Goal: Transaction & Acquisition: Book appointment/travel/reservation

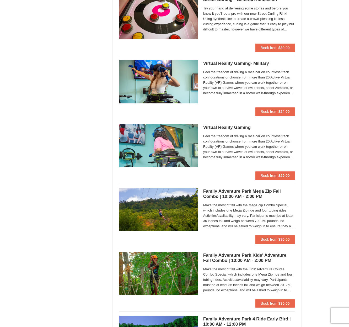
scroll to position [852, 0]
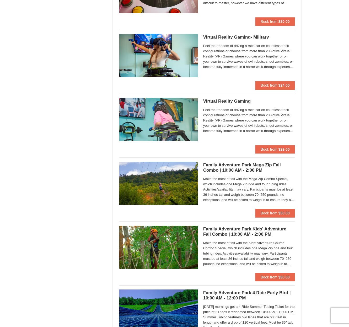
click at [217, 168] on h5 "Family Adventure Park Mega Zip Fall Combo | 10:00 AM - 2:00 PM Massanutten Fami…" at bounding box center [249, 167] width 92 height 10
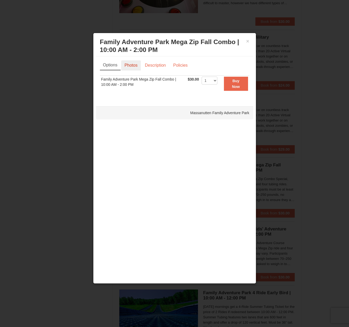
click at [133, 64] on link "Photos" at bounding box center [131, 65] width 20 height 10
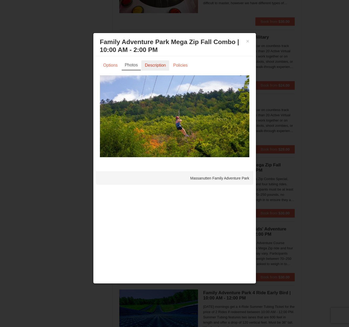
click at [154, 65] on link "Description" at bounding box center [155, 65] width 28 height 10
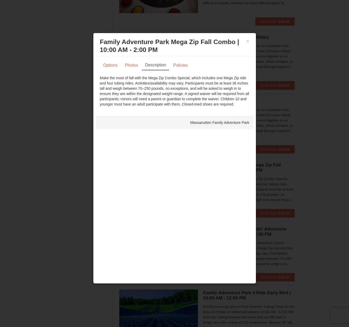
click at [249, 41] on div "× Family Adventure Park Mega Zip Fall Combo | 10:00 AM - 2:00 PM Massanutten Fa…" at bounding box center [174, 46] width 157 height 21
click at [248, 43] on button "×" at bounding box center [247, 41] width 3 height 5
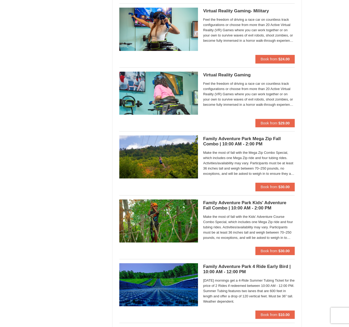
scroll to position [904, 0]
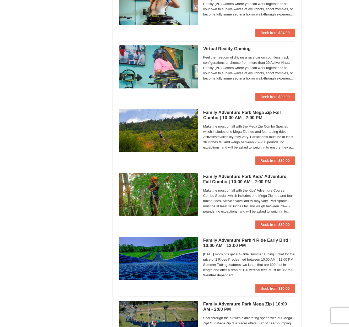
click at [165, 190] on img at bounding box center [158, 194] width 79 height 43
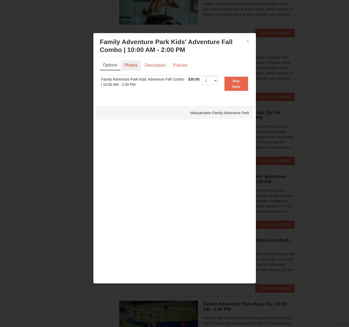
click at [128, 67] on link "Photos" at bounding box center [131, 65] width 20 height 10
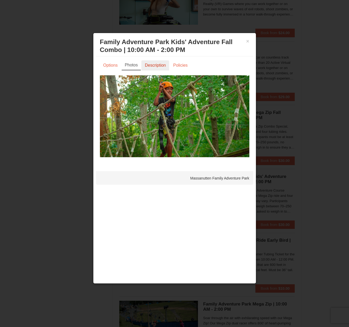
click at [149, 65] on link "Description" at bounding box center [155, 65] width 28 height 10
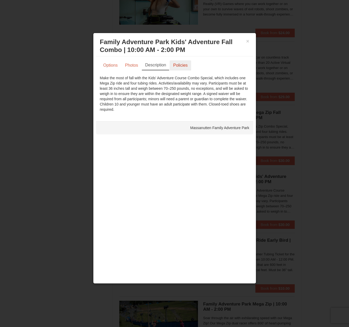
click at [179, 64] on link "Policies" at bounding box center [180, 65] width 21 height 10
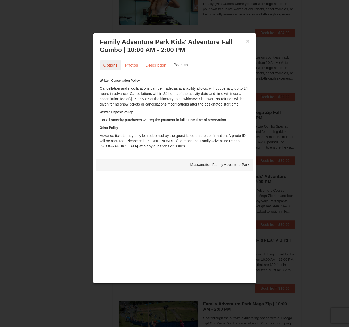
click at [115, 66] on link "Options" at bounding box center [110, 65] width 21 height 10
